Goal: Check status: Check status

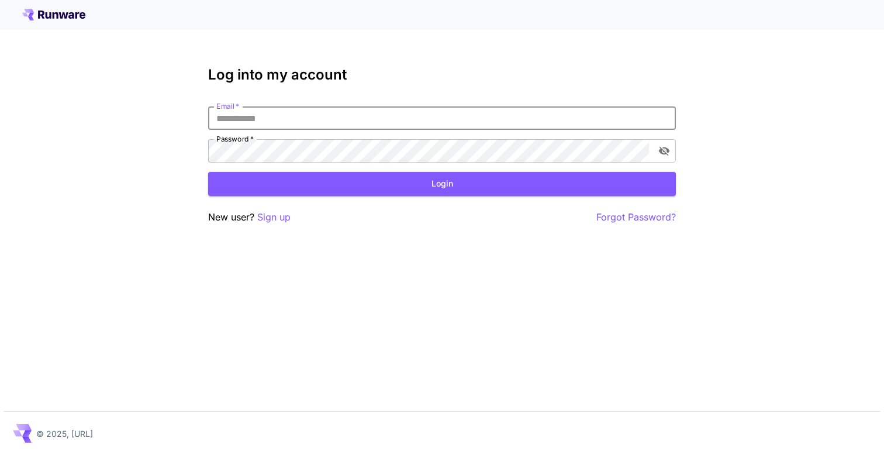
click at [324, 115] on input "Email   *" at bounding box center [442, 117] width 468 height 23
type input "**********"
click button "Login" at bounding box center [442, 184] width 468 height 24
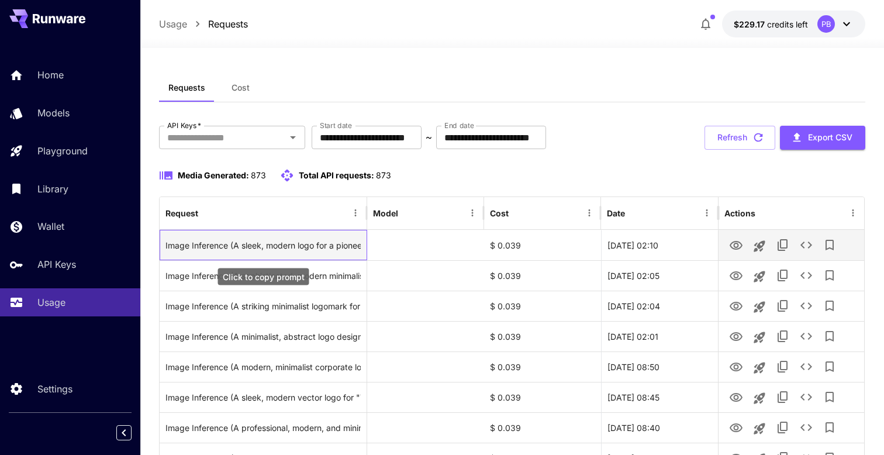
click at [207, 247] on div "Image Inference (A sleek, modern logo for a pioneering American lithium mining …" at bounding box center [262, 245] width 195 height 30
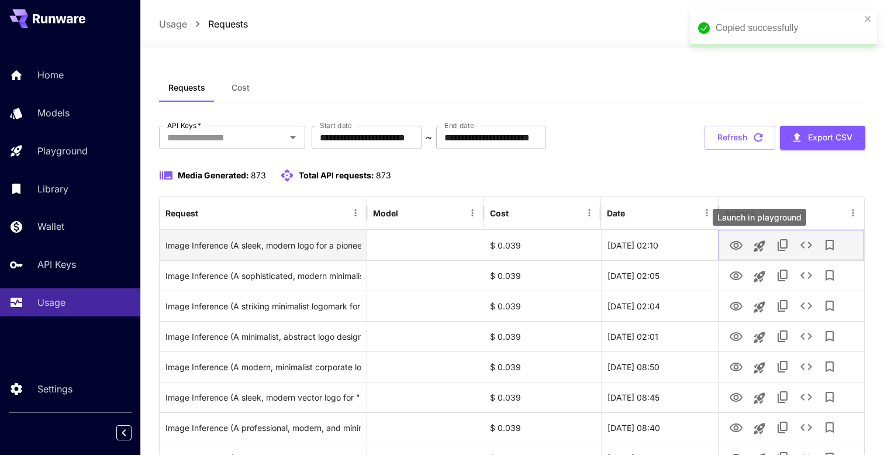
click at [743, 240] on button "View" at bounding box center [735, 245] width 23 height 24
click at [737, 242] on icon "View" at bounding box center [736, 246] width 14 height 14
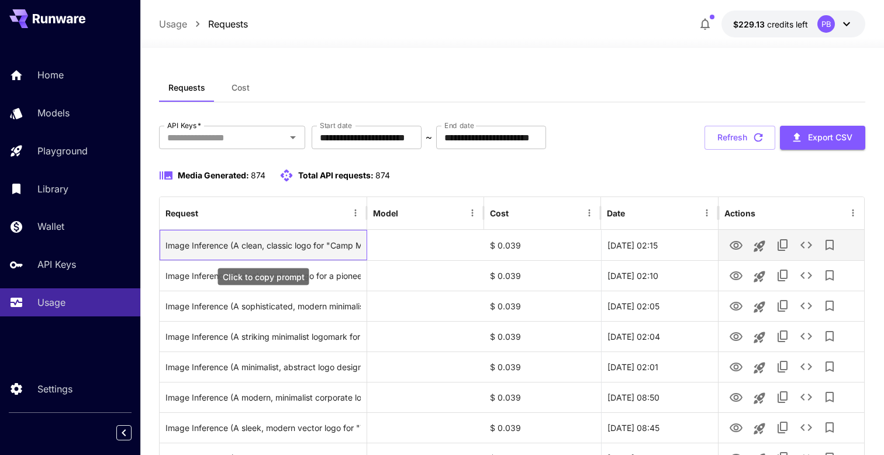
click at [325, 243] on div "Image Inference (A clean, classic logo for "Camp Mystic, Texas." Feature a styl…" at bounding box center [262, 245] width 195 height 30
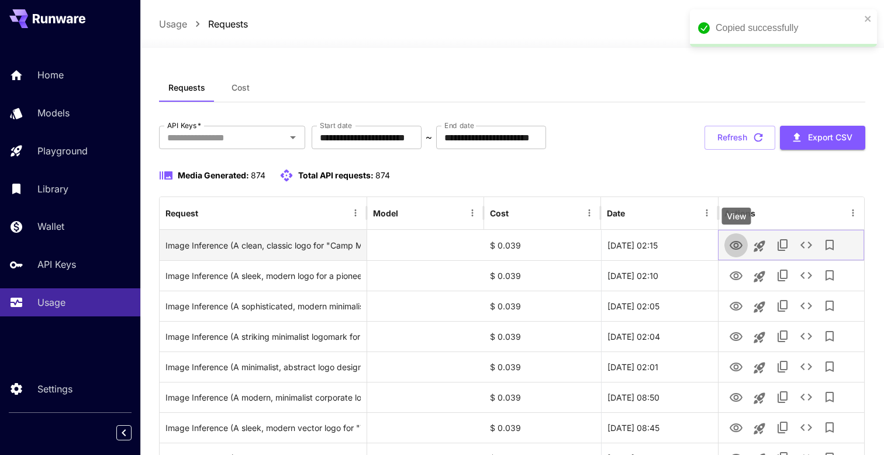
click at [735, 245] on icon "View" at bounding box center [736, 246] width 14 height 14
